Goal: Task Accomplishment & Management: Complete application form

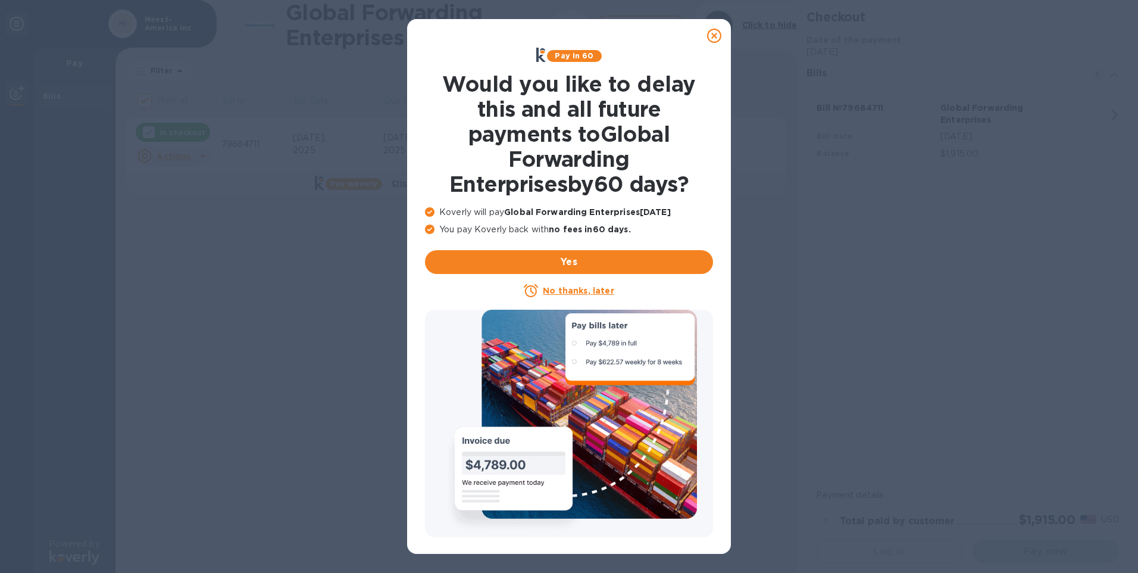
click at [567, 288] on u "No thanks, later" at bounding box center [578, 291] width 71 height 10
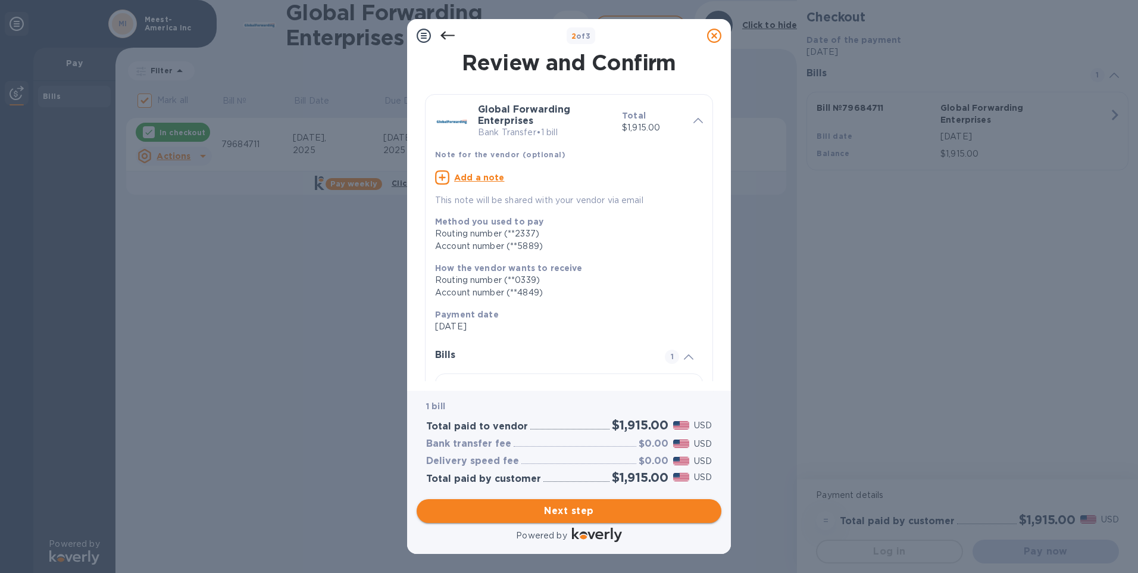
click at [569, 507] on span "Next step" at bounding box center [569, 511] width 286 height 14
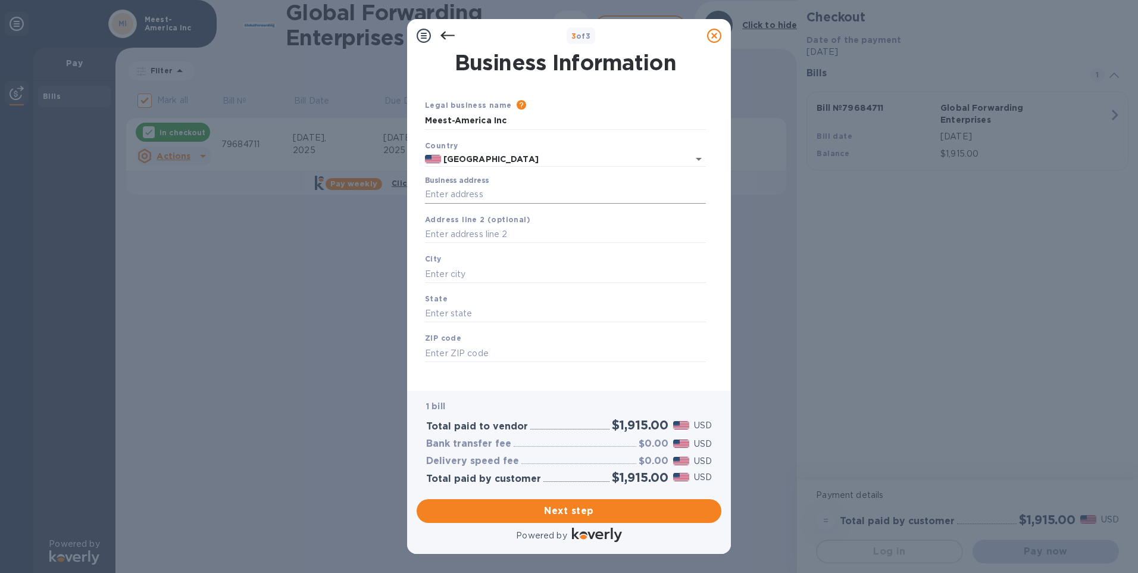
click at [472, 197] on input "Business address" at bounding box center [565, 195] width 281 height 18
type input "[STREET_ADDRESS][PERSON_NAME]"
type input "[GEOGRAPHIC_DATA]"
type input "NJ"
type input "07064"
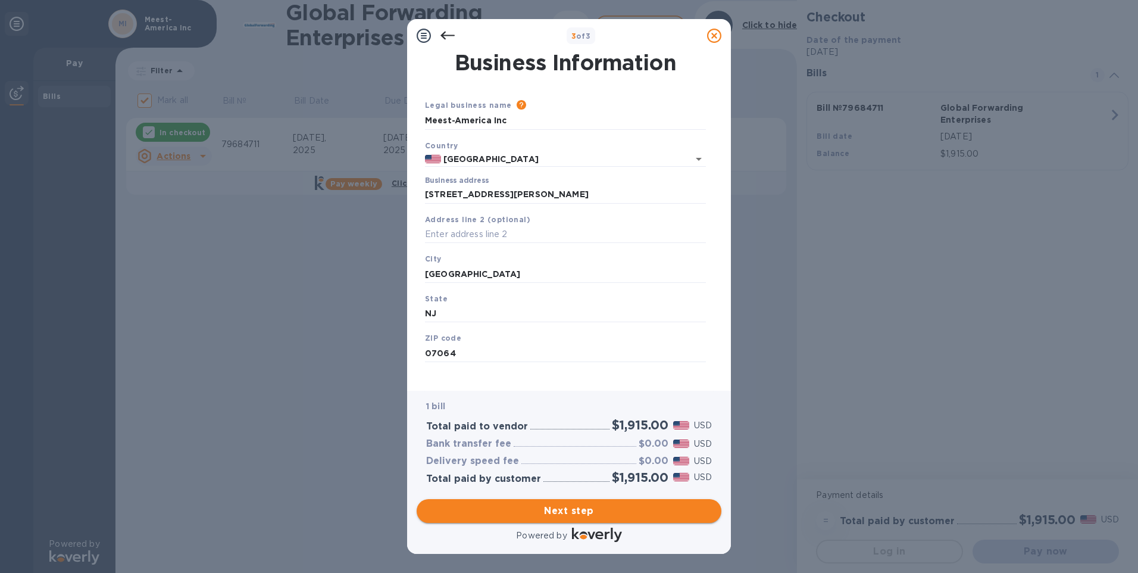
click at [583, 509] on span "Next step" at bounding box center [569, 511] width 286 height 14
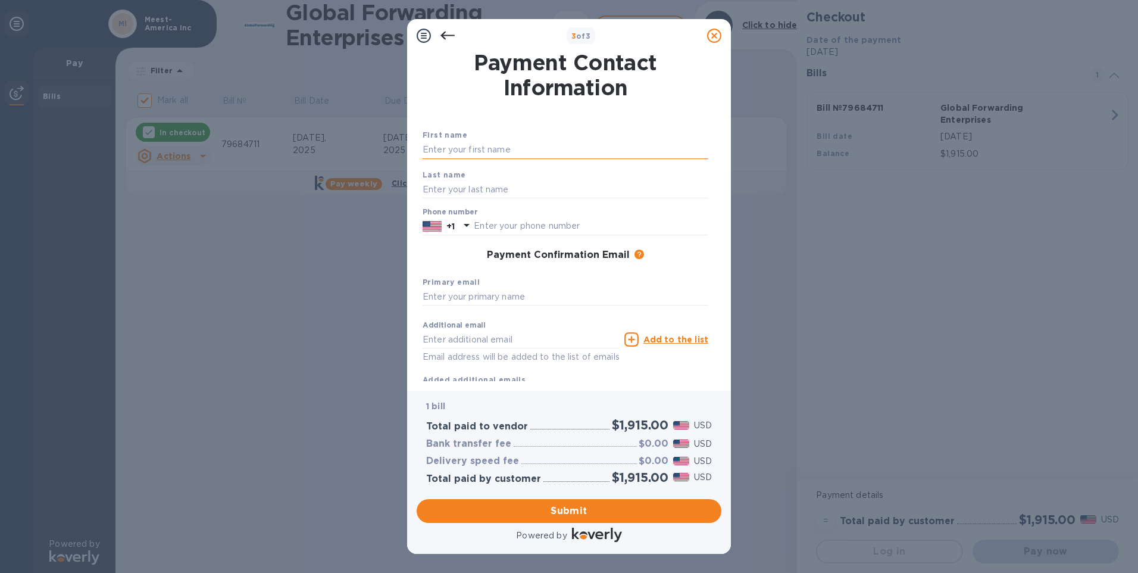
click at [441, 152] on input "text" at bounding box center [566, 150] width 286 height 18
type input "Lesya"
click at [433, 191] on input "text" at bounding box center [566, 189] width 286 height 18
type input "Tenderyak"
click at [486, 153] on input "Lesya" at bounding box center [566, 150] width 286 height 18
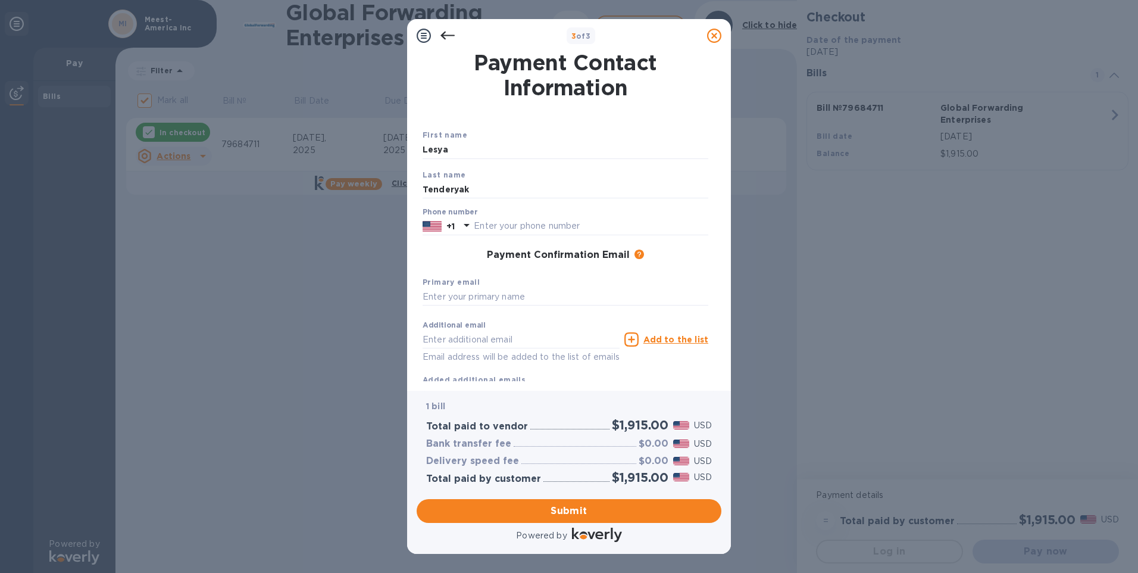
click at [438, 264] on div "Payment Confirmation Email The added email addresses will be used to send the p…" at bounding box center [565, 255] width 295 height 21
click at [469, 227] on icon at bounding box center [467, 225] width 14 height 14
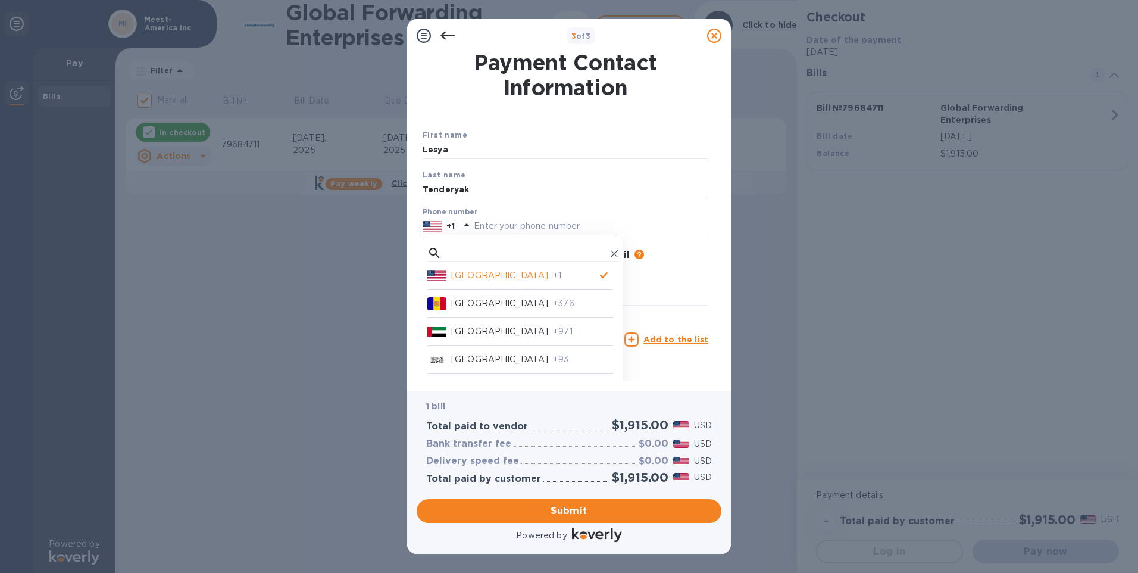
click at [486, 227] on input "text" at bounding box center [591, 226] width 235 height 18
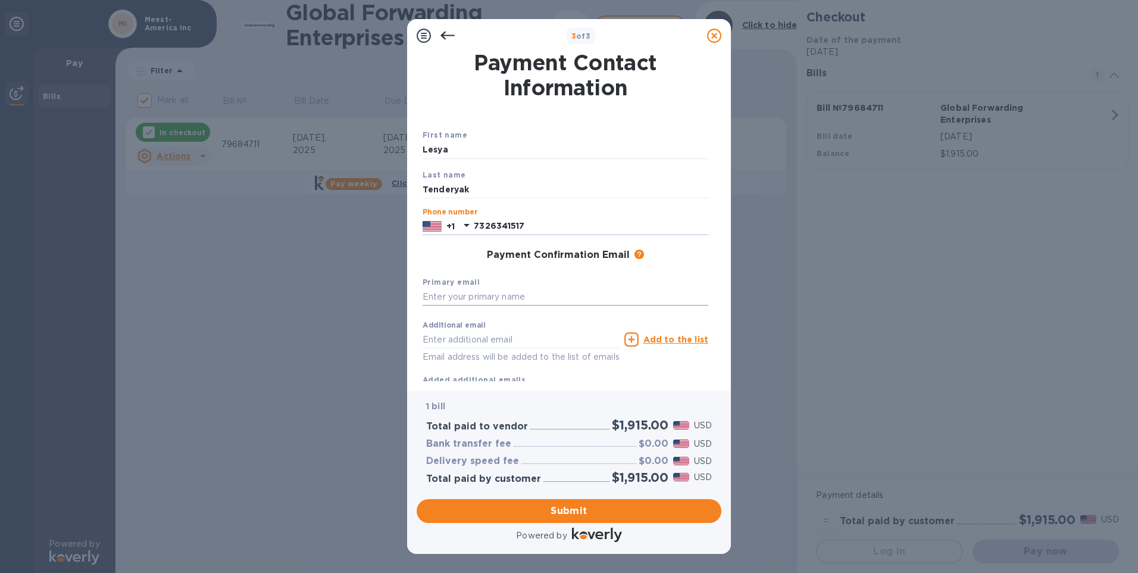
type input "7326341517"
click at [462, 299] on input "text" at bounding box center [566, 297] width 286 height 18
type input "[EMAIL_ADDRESS][DOMAIN_NAME]"
click at [573, 509] on span "Submit" at bounding box center [569, 511] width 286 height 14
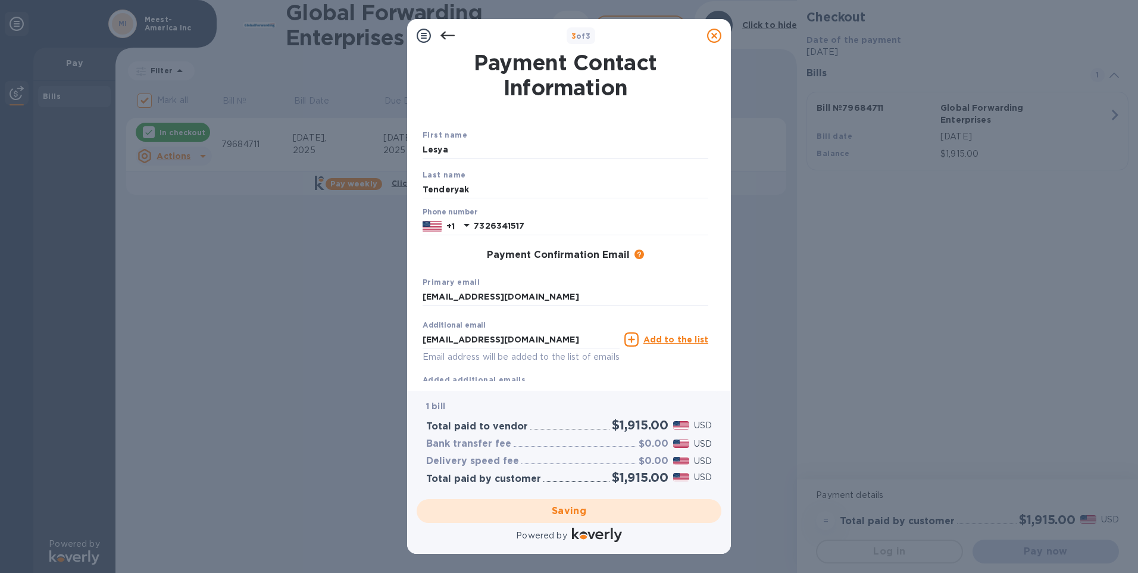
checkbox input "false"
